Goal: Transaction & Acquisition: Book appointment/travel/reservation

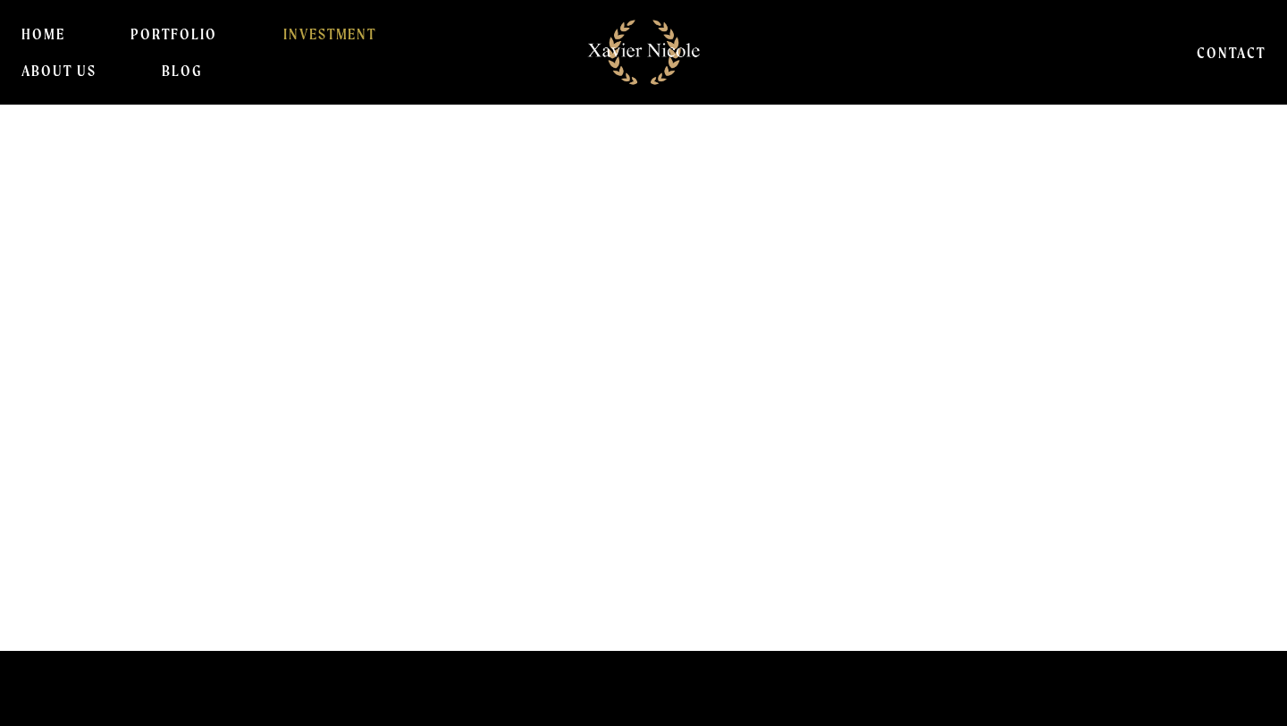
click at [293, 38] on link "INVESTMENT" at bounding box center [330, 34] width 94 height 36
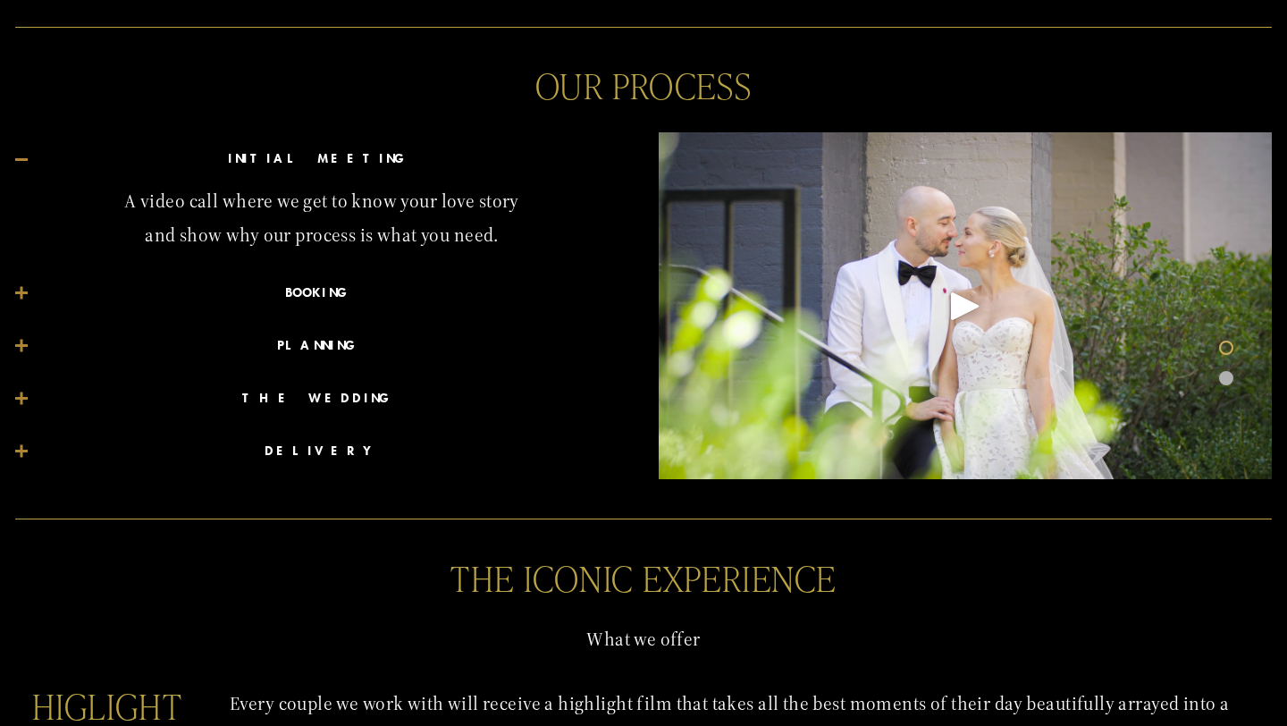
scroll to position [951, 0]
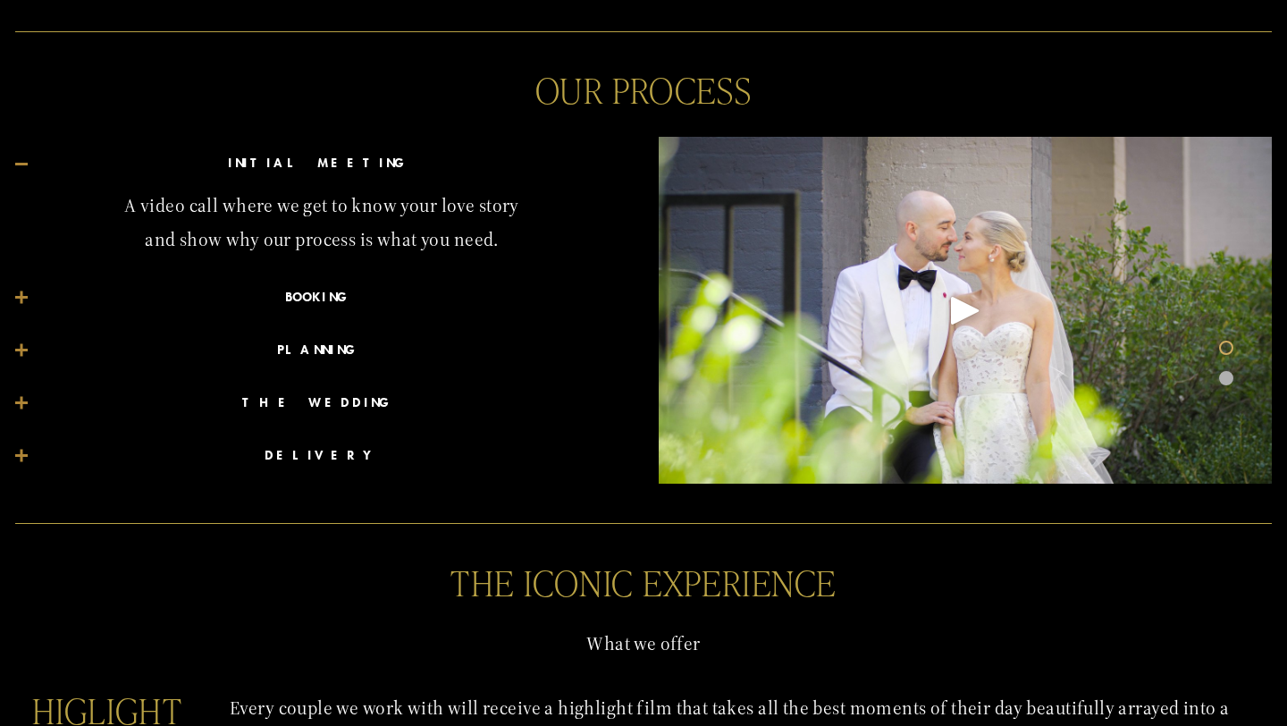
click at [305, 309] on button "BOOKING" at bounding box center [321, 298] width 613 height 52
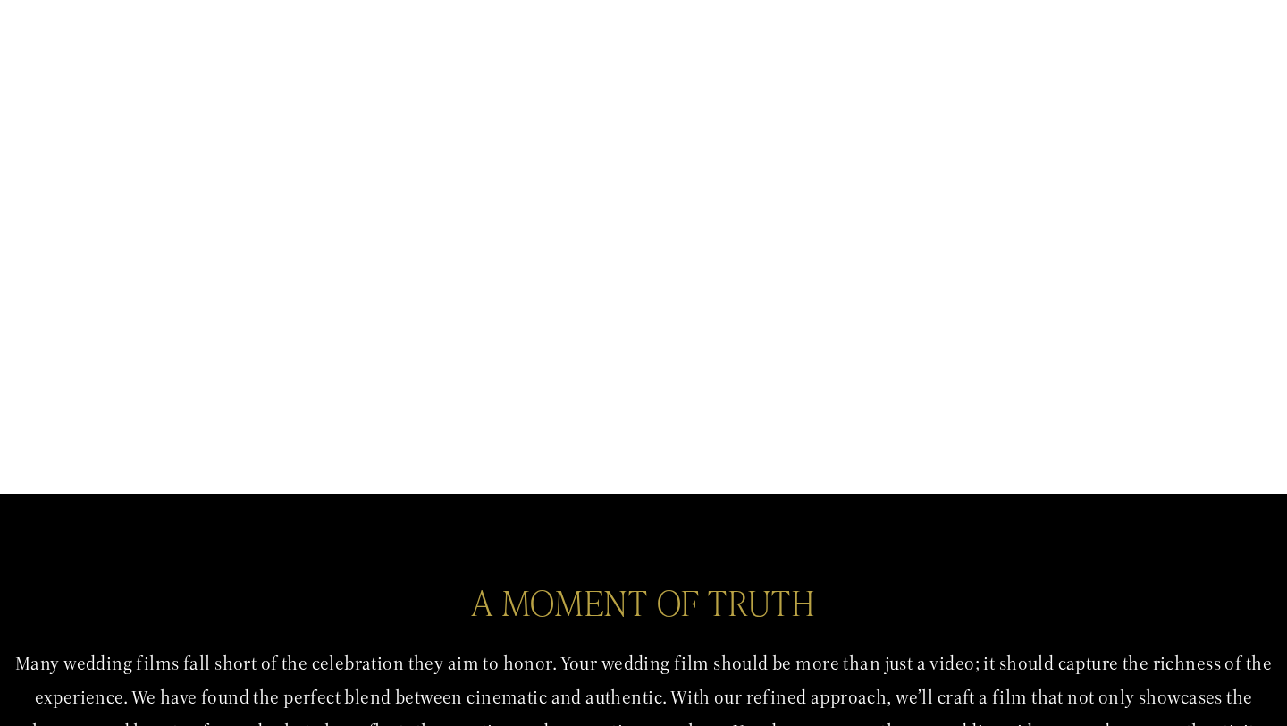
scroll to position [0, 0]
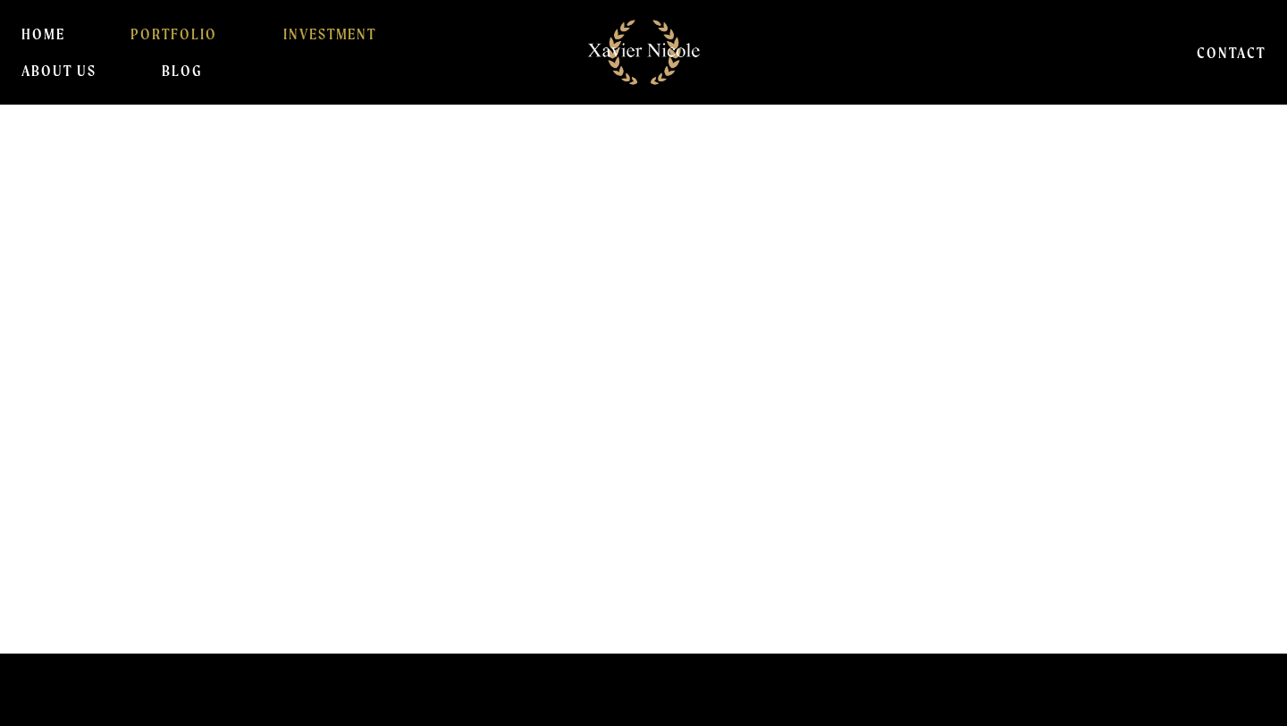
click at [171, 26] on link "PORTFOLIO" at bounding box center [173, 34] width 87 height 36
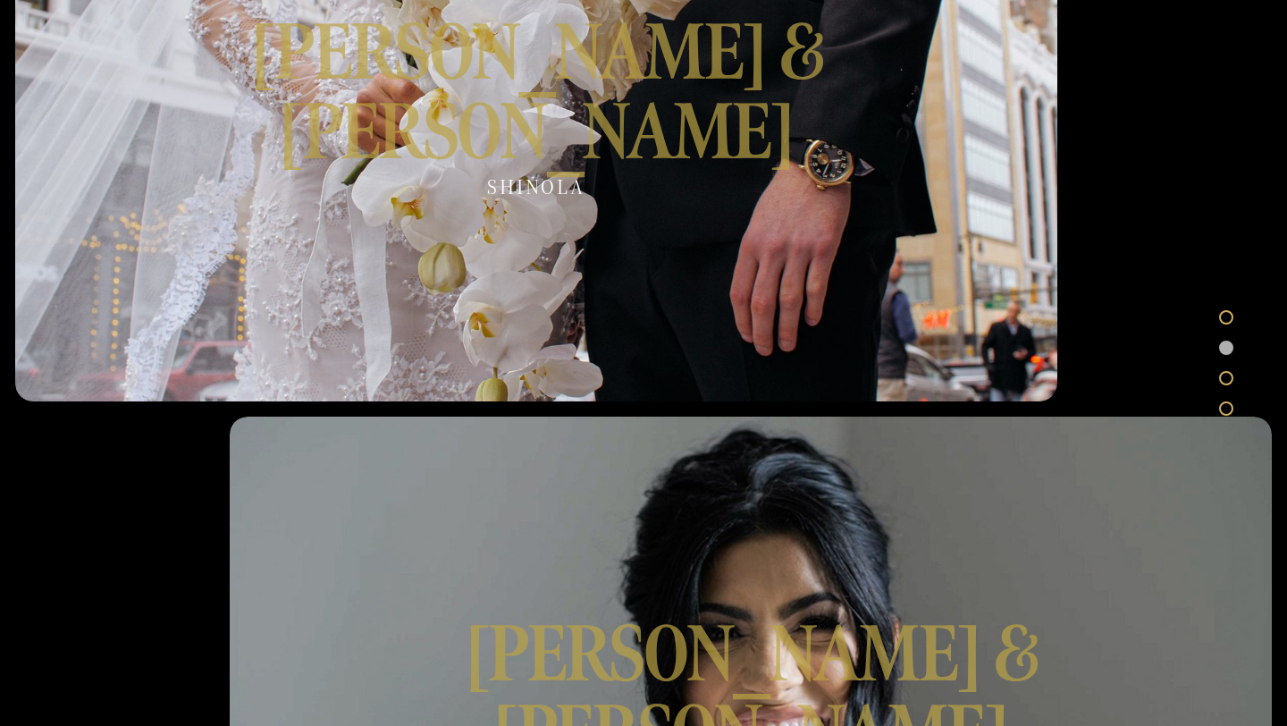
scroll to position [628, 0]
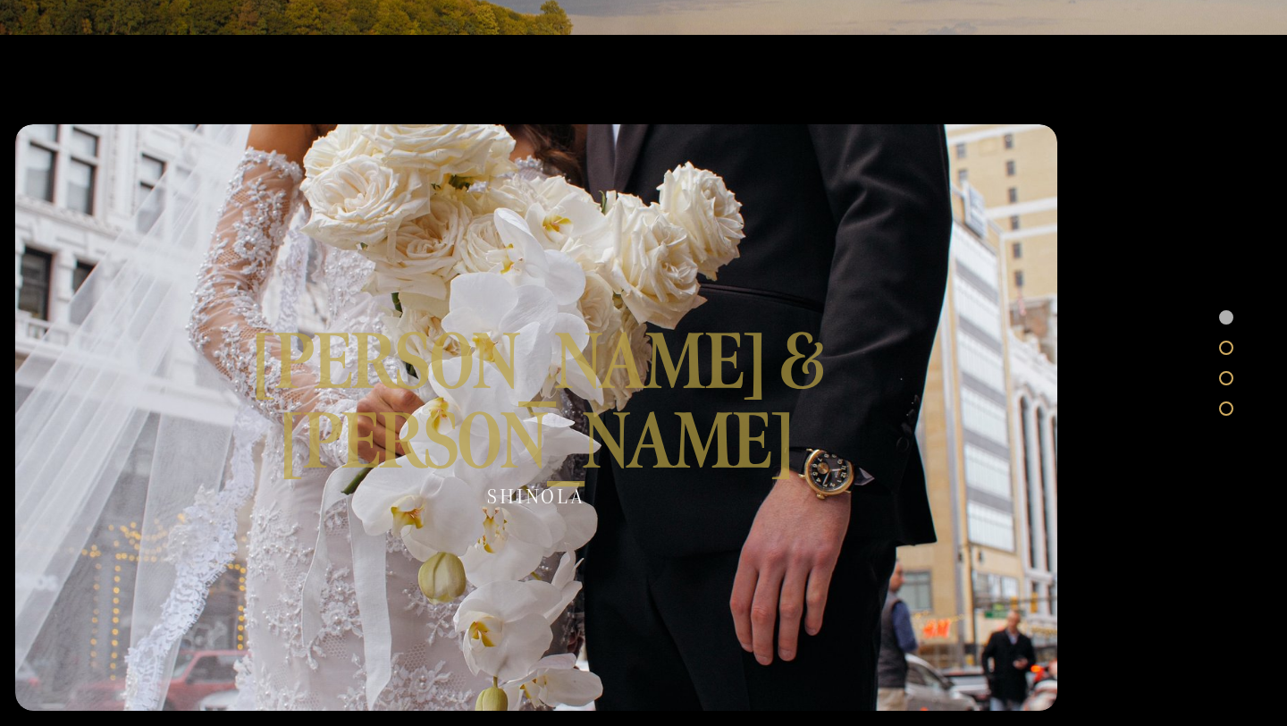
click at [539, 429] on div at bounding box center [536, 417] width 1042 height 586
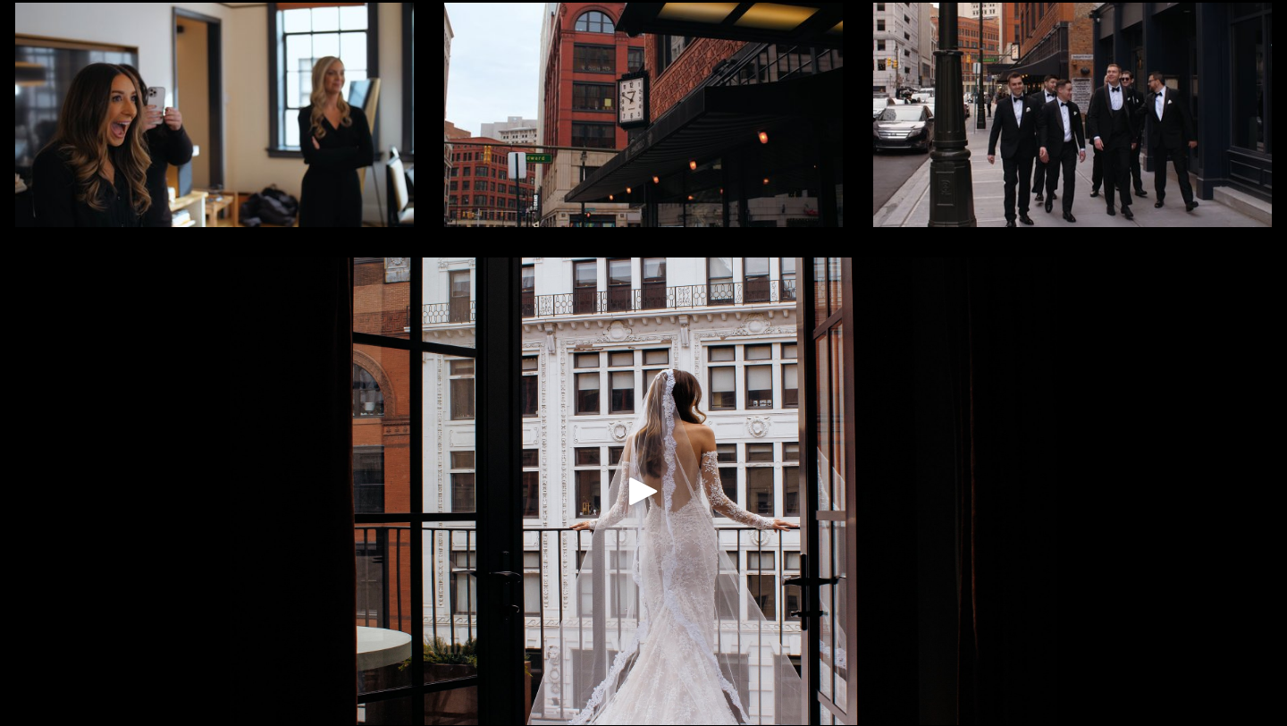
click at [648, 474] on div "Play" at bounding box center [643, 490] width 43 height 43
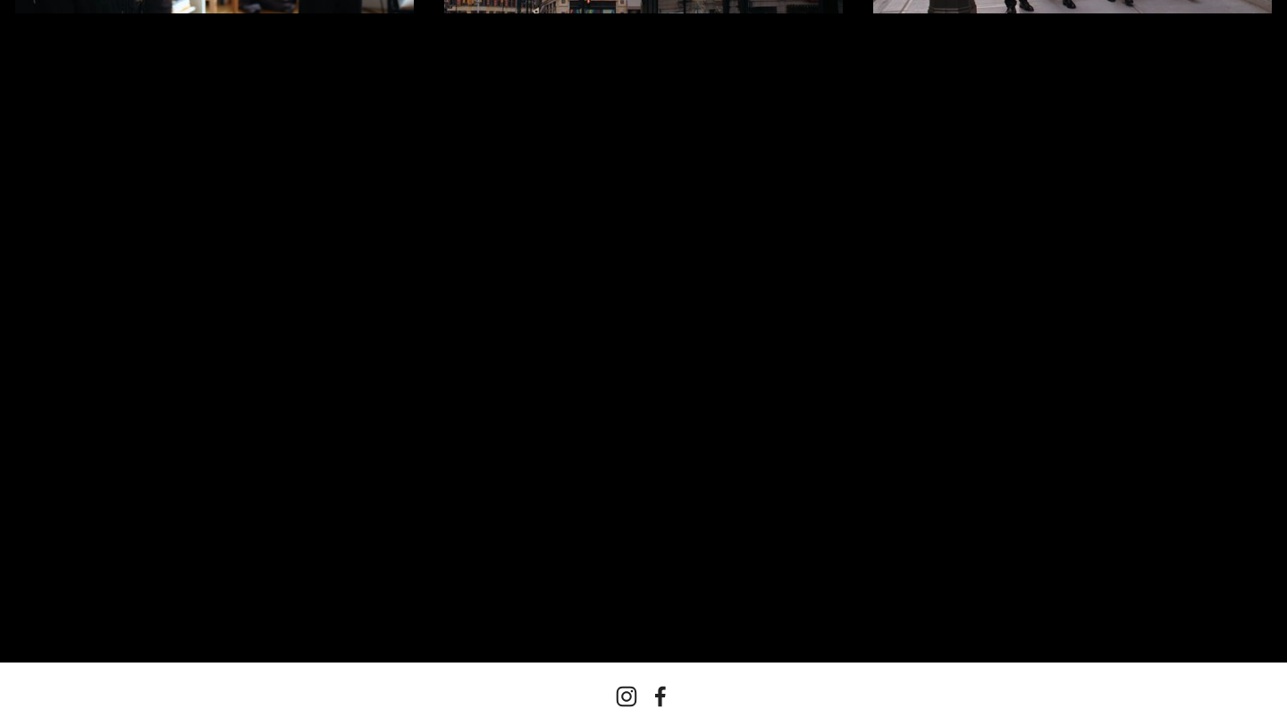
scroll to position [424, 0]
